Goal: Transaction & Acquisition: Obtain resource

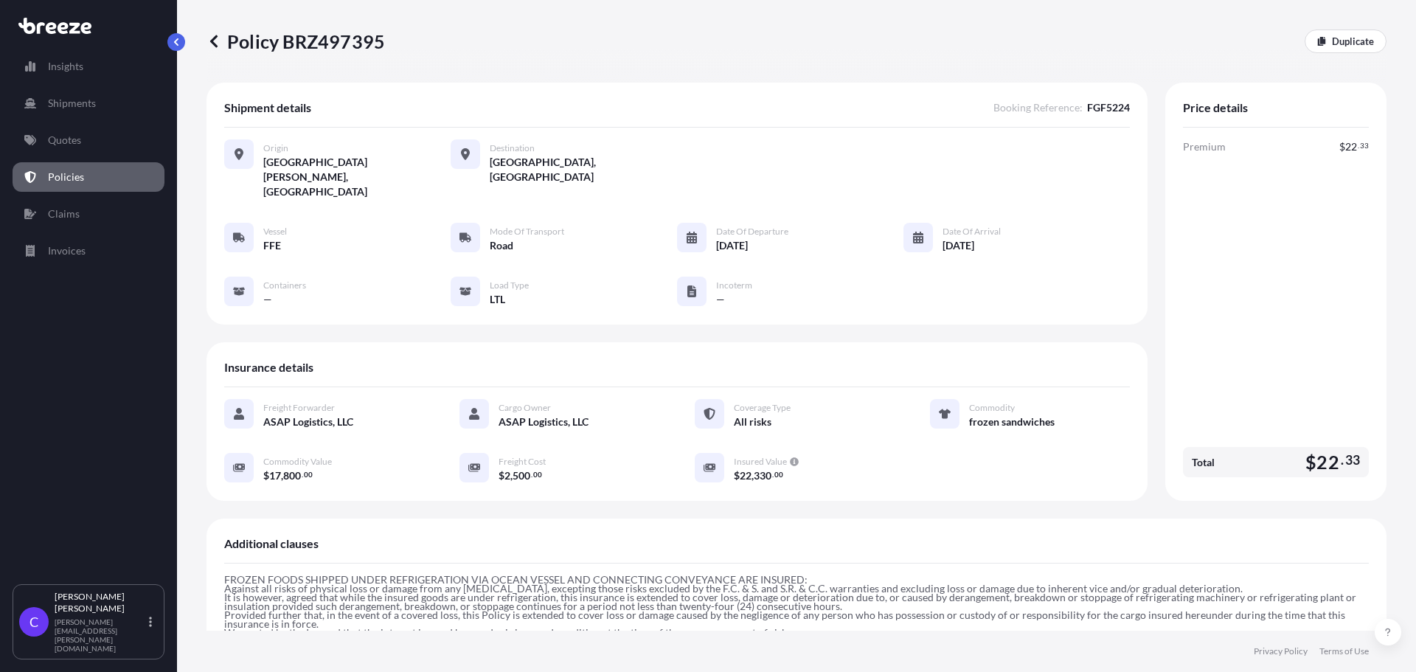
click at [212, 41] on icon at bounding box center [213, 41] width 7 height 13
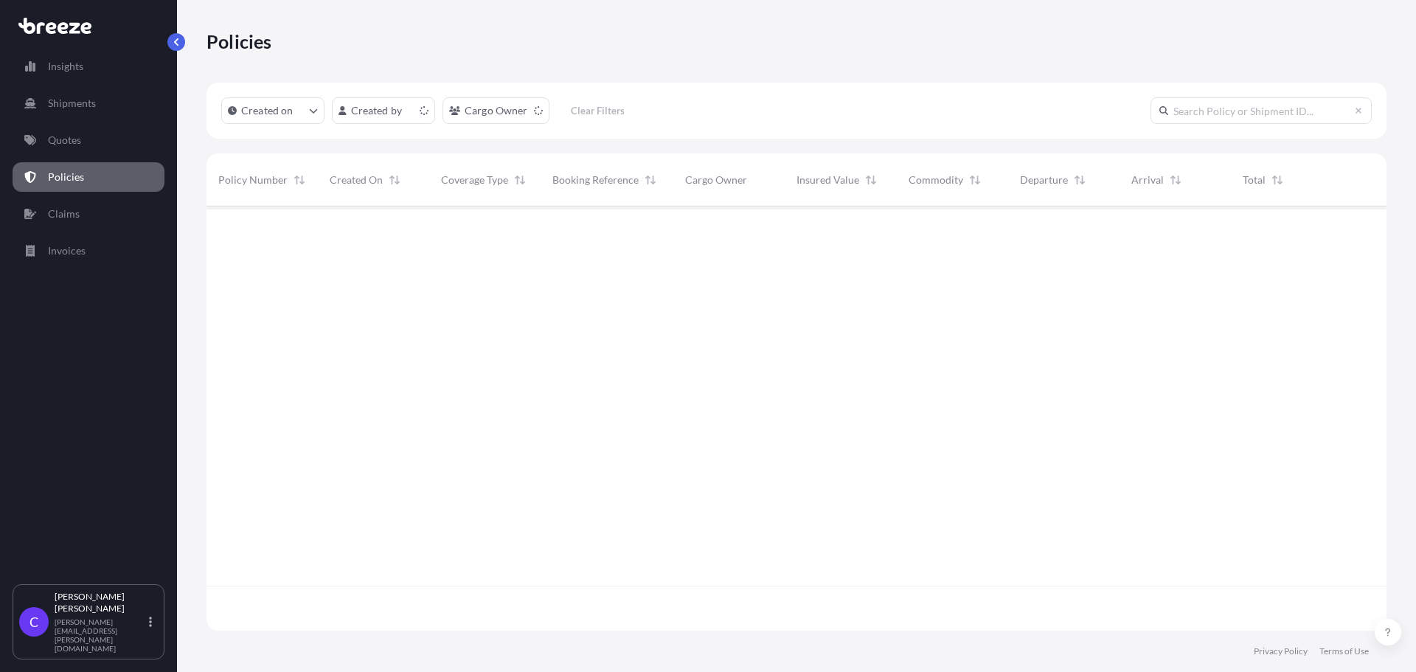
scroll to position [421, 1169]
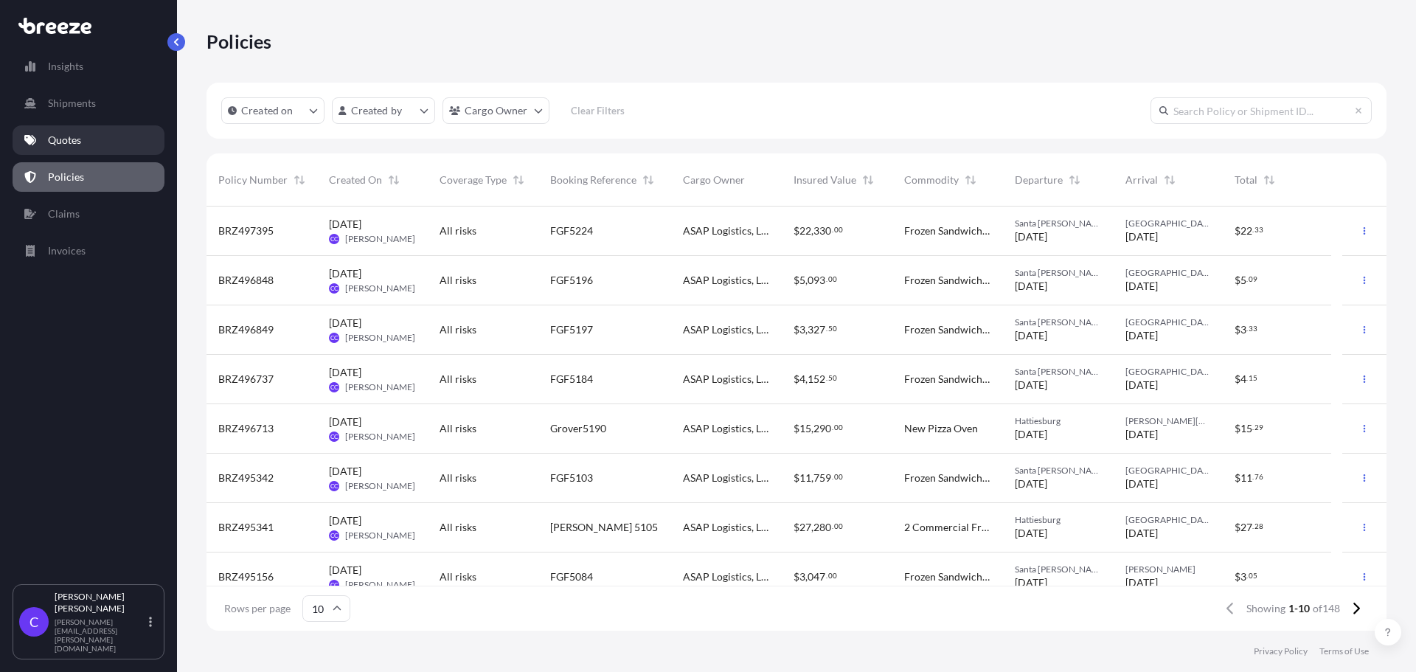
click at [89, 136] on link "Quotes" at bounding box center [89, 140] width 152 height 30
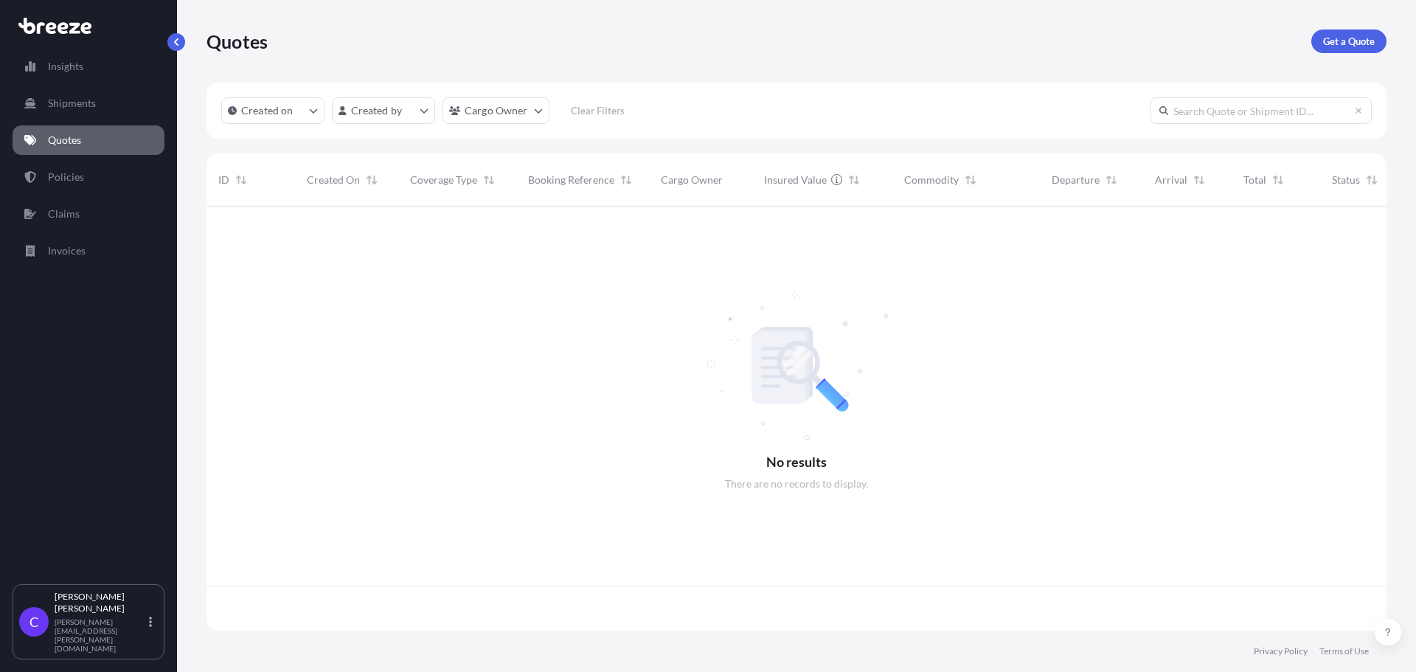
scroll to position [421, 1169]
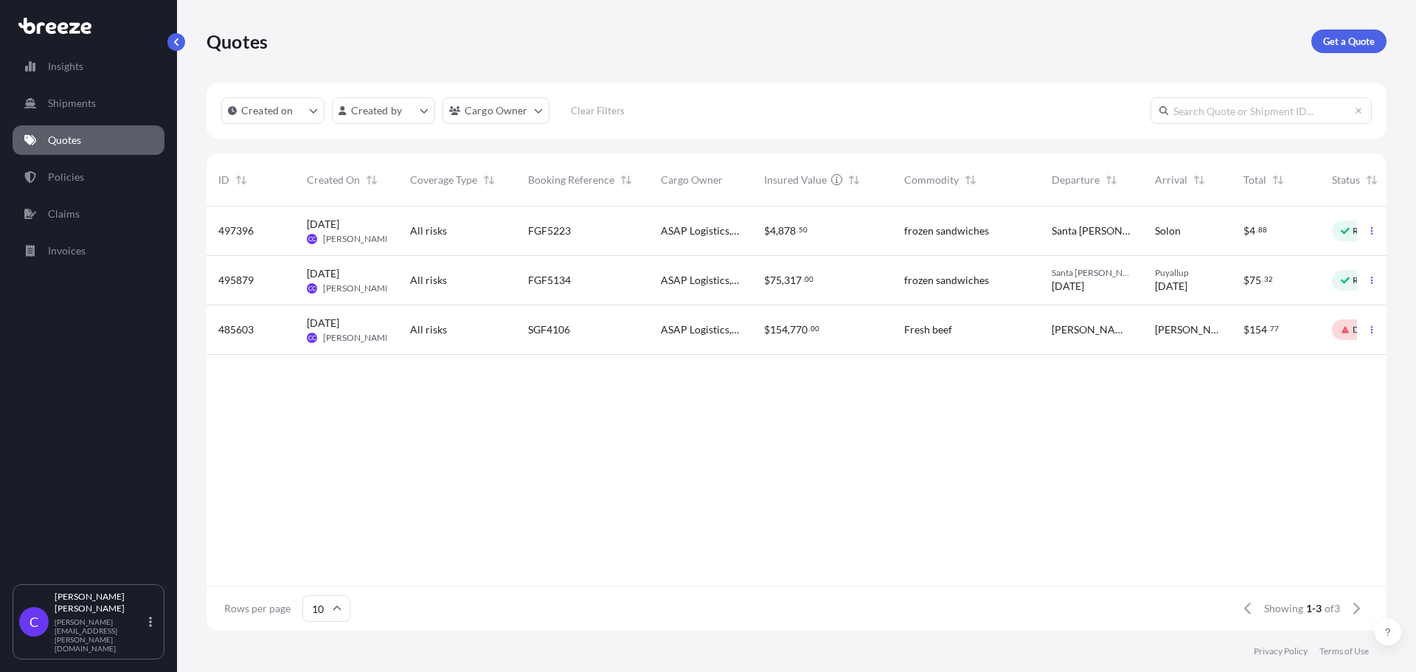
click at [1336, 232] on div "Ready" at bounding box center [1359, 231] width 55 height 21
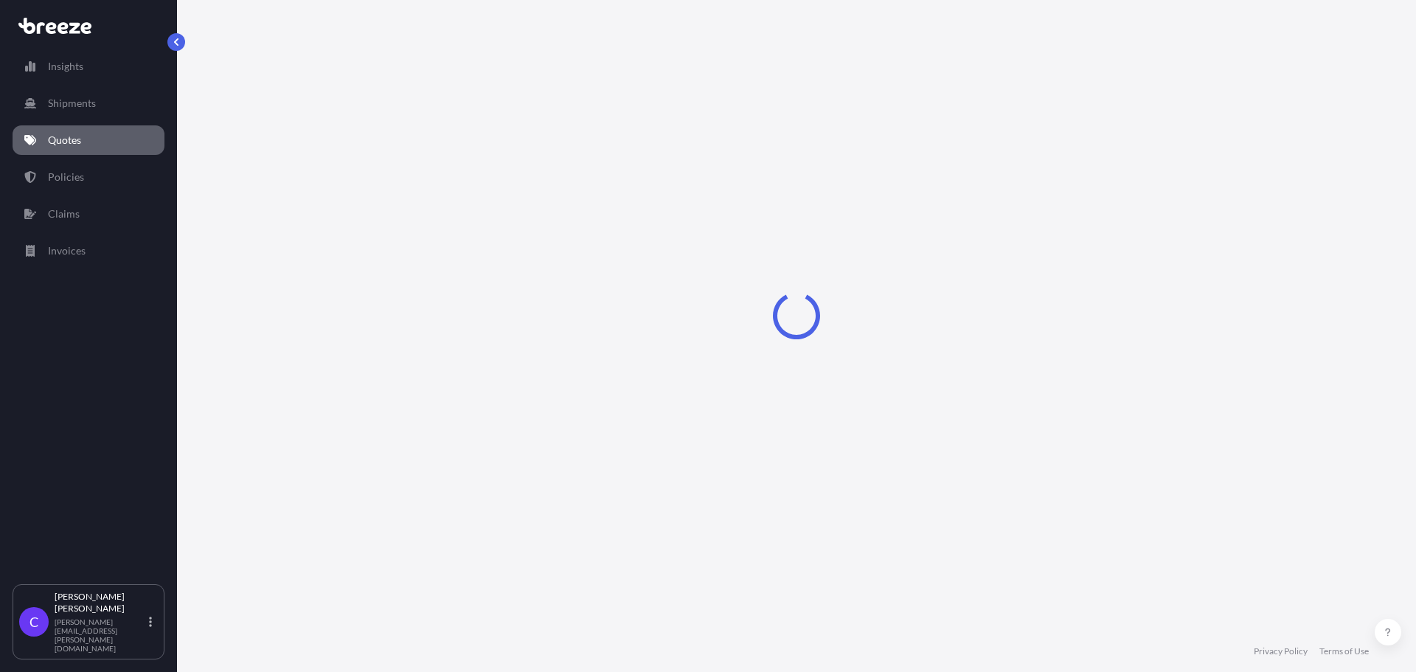
select select "Road"
select select "1"
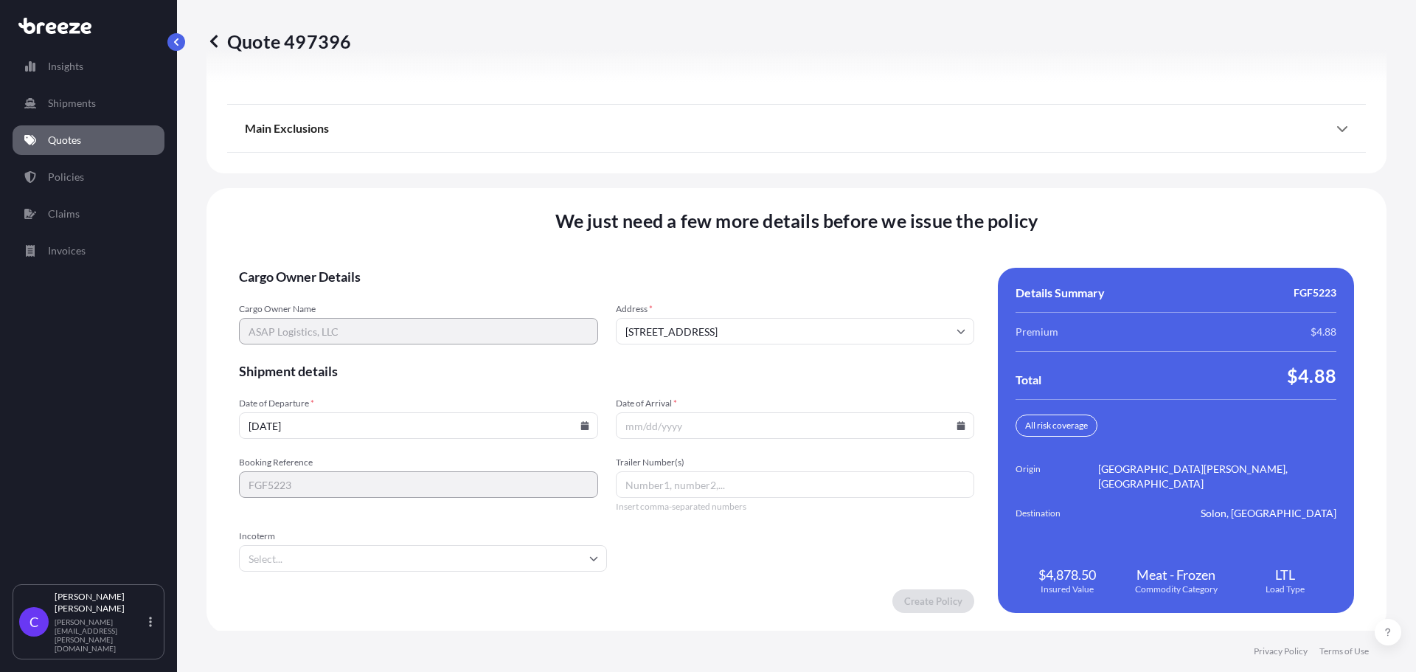
scroll to position [2153, 0]
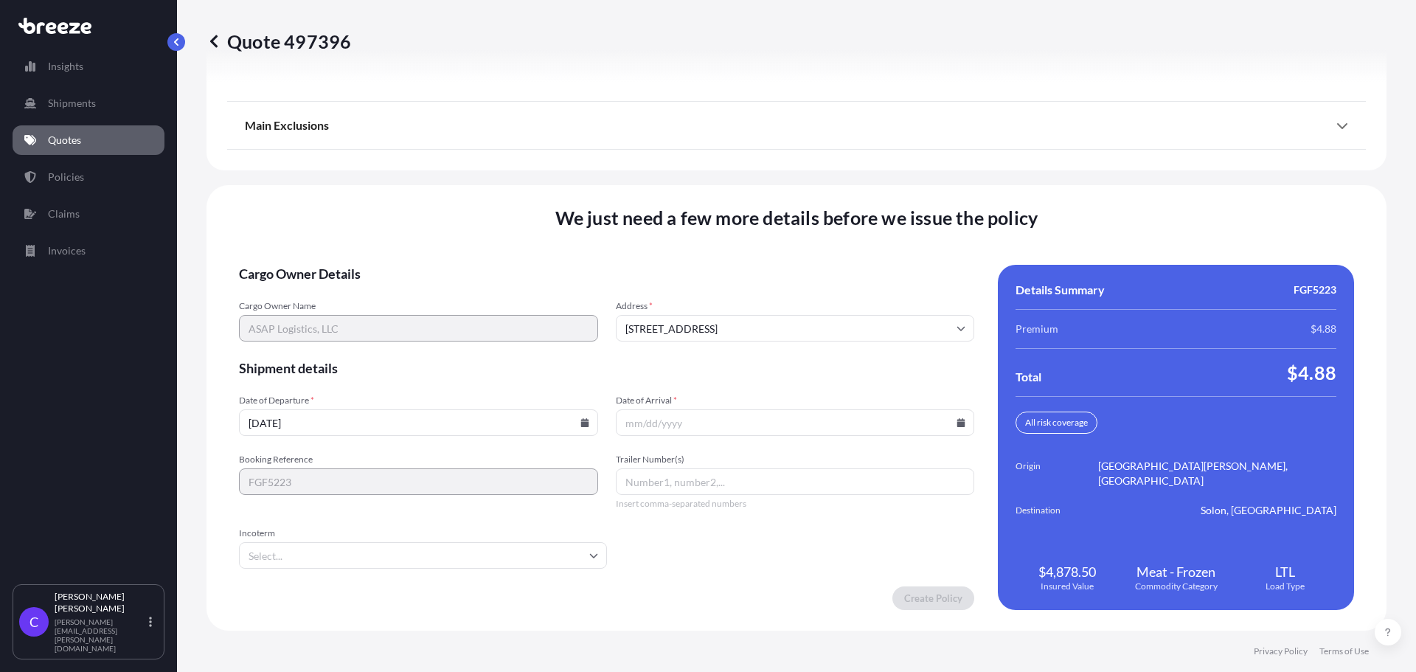
click at [578, 425] on input "[DATE]" at bounding box center [418, 422] width 359 height 27
click at [589, 424] on icon at bounding box center [584, 422] width 8 height 9
click at [363, 347] on button "25" at bounding box center [369, 348] width 24 height 24
type input "[DATE]"
click at [741, 426] on input "Date of Arrival *" at bounding box center [795, 422] width 359 height 27
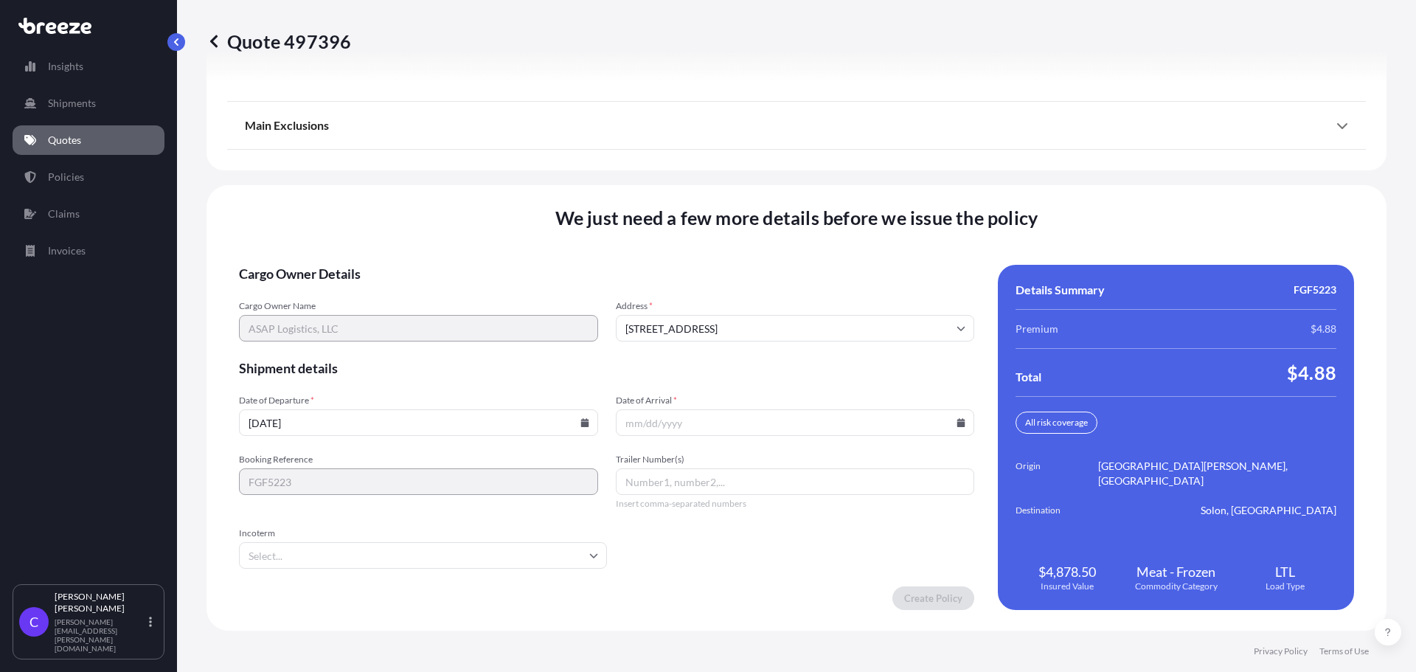
click at [934, 421] on input "Date of Arrival *" at bounding box center [795, 422] width 359 height 27
click at [957, 421] on icon at bounding box center [961, 422] width 9 height 9
click at [890, 173] on icon at bounding box center [891, 174] width 4 height 8
click at [718, 233] on button "2" at bounding box center [722, 235] width 24 height 24
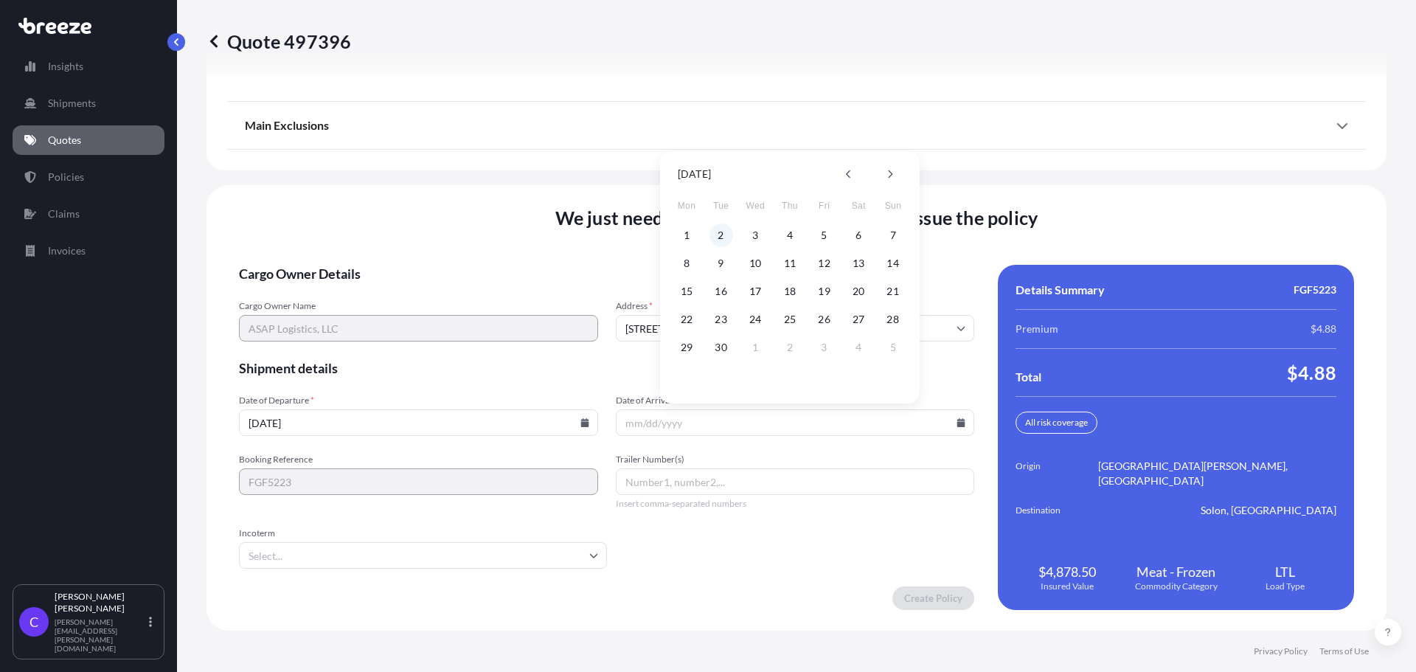
type input "[DATE]"
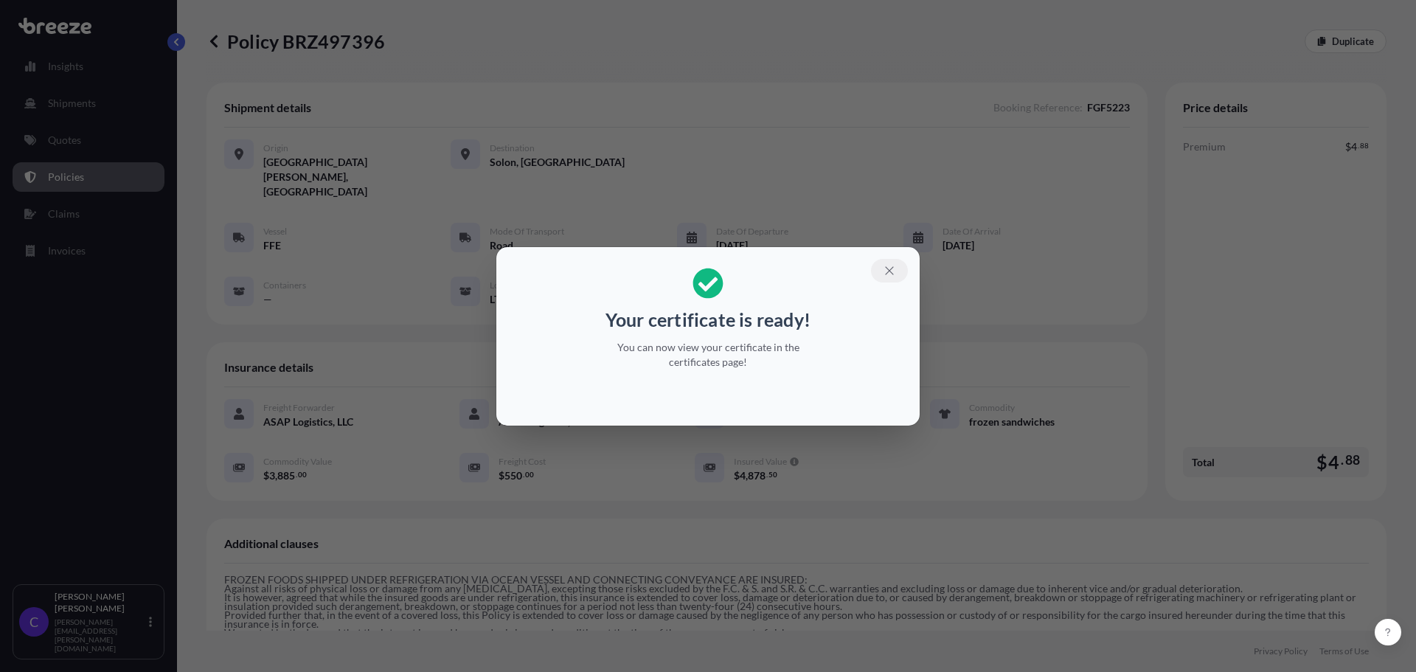
click at [887, 272] on icon "button" at bounding box center [889, 270] width 8 height 8
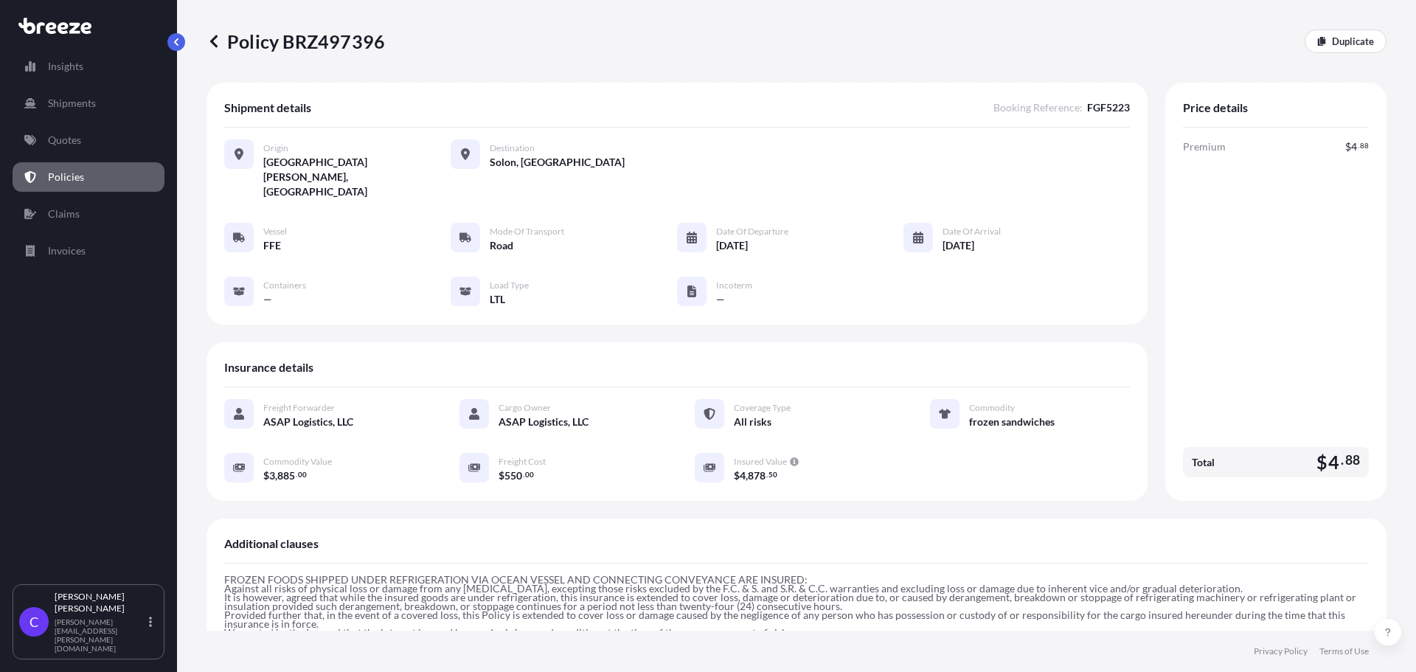
click at [215, 37] on icon at bounding box center [213, 41] width 7 height 13
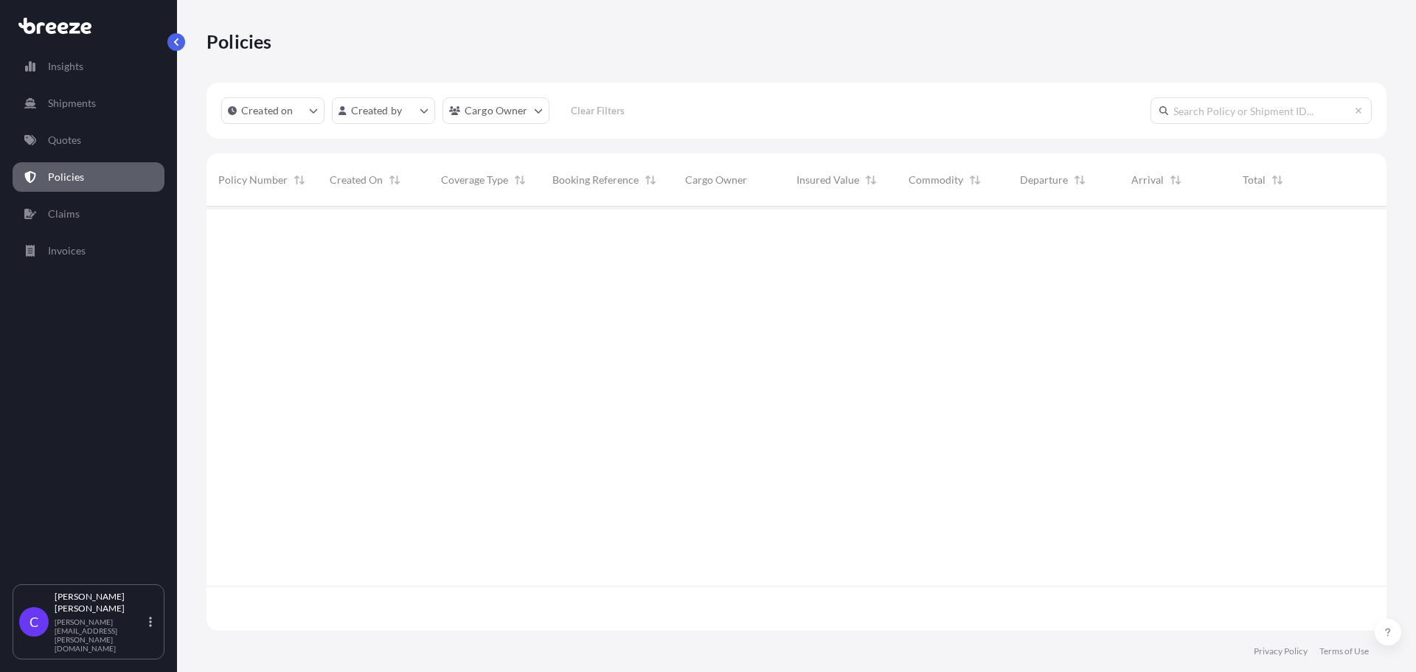
scroll to position [421, 1169]
